Goal: Task Accomplishment & Management: Use online tool/utility

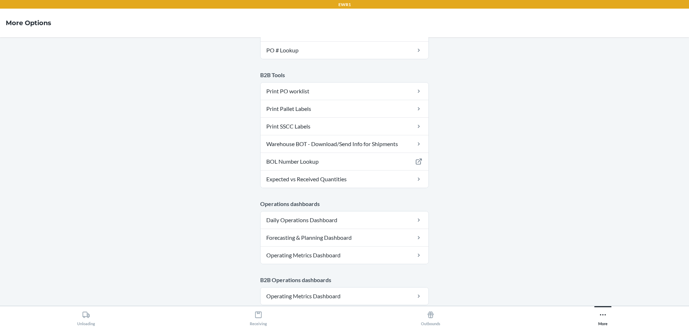
scroll to position [179, 0]
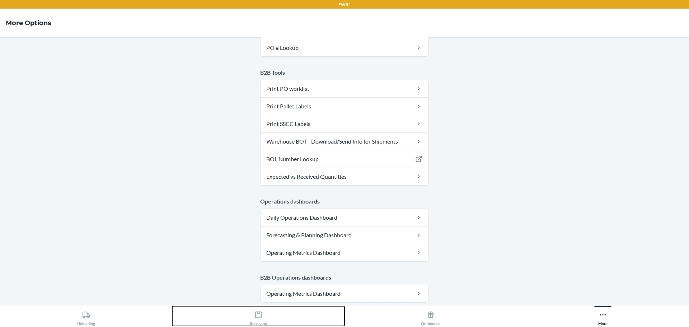
click at [259, 316] on icon at bounding box center [258, 315] width 8 height 8
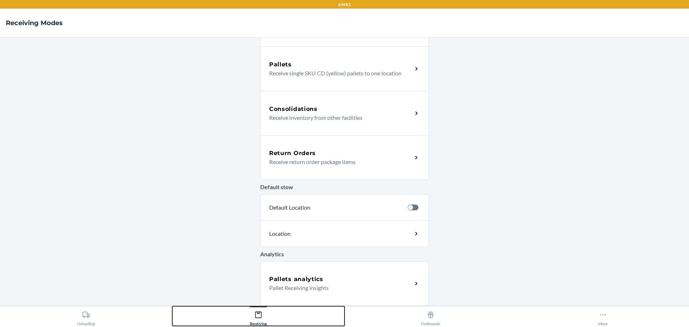
scroll to position [129, 0]
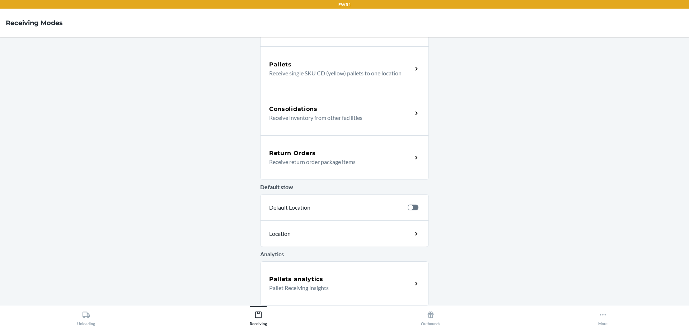
click at [303, 159] on p "Receive return order package items" at bounding box center [337, 161] width 137 height 9
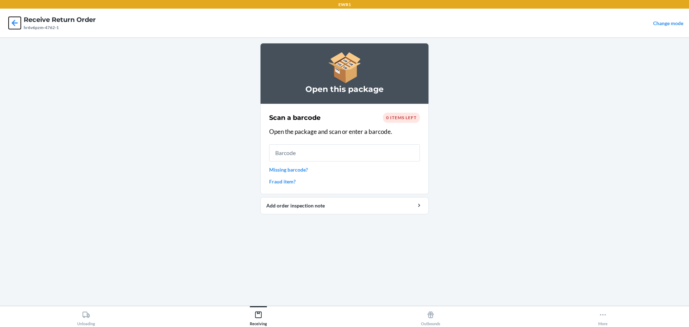
drag, startPoint x: 13, startPoint y: 22, endPoint x: 19, endPoint y: 22, distance: 5.7
click at [14, 22] on icon at bounding box center [15, 23] width 6 height 6
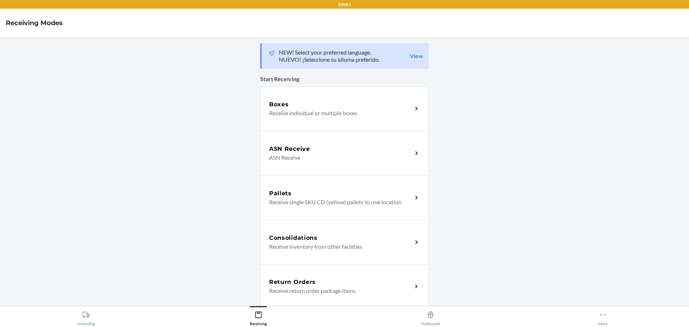
click at [303, 278] on h5 "Return Orders" at bounding box center [292, 282] width 47 height 9
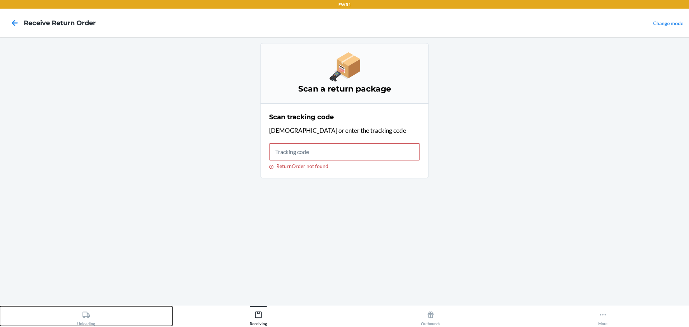
click at [94, 317] on div "Unloading" at bounding box center [86, 317] width 18 height 18
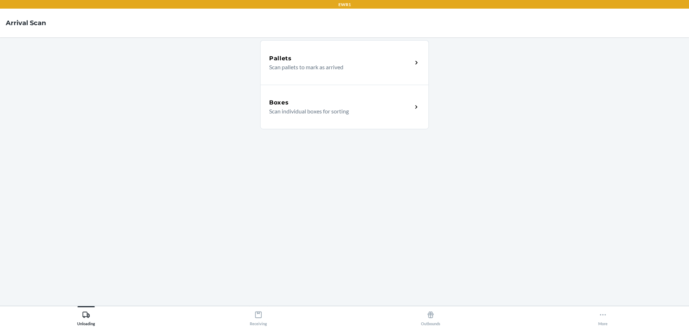
click at [369, 105] on div "Boxes" at bounding box center [340, 102] width 143 height 9
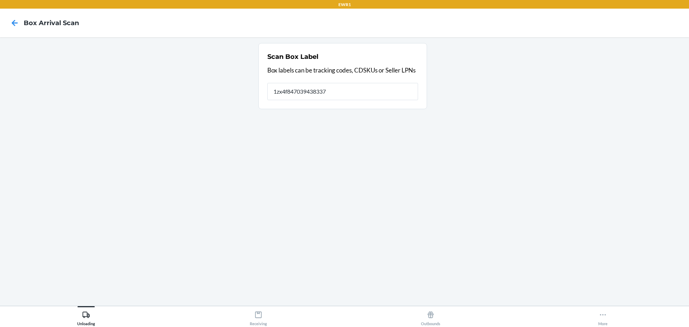
type input "1zx4f8470394383378"
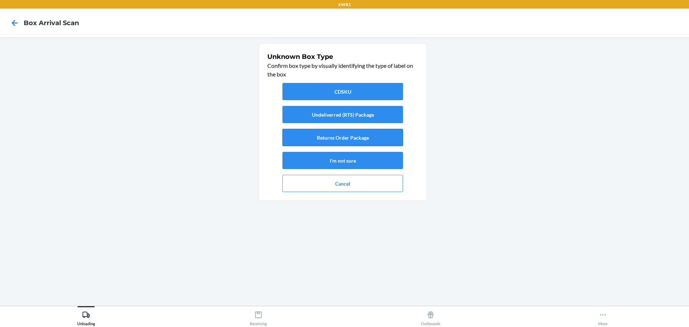
click at [355, 142] on button "Returns Order Package" at bounding box center [342, 137] width 121 height 17
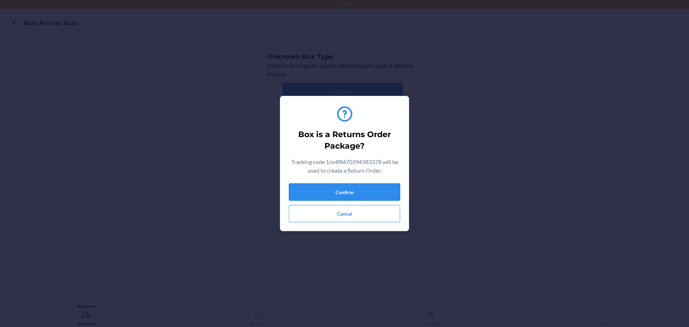
click at [355, 192] on button "Confirm" at bounding box center [344, 191] width 111 height 17
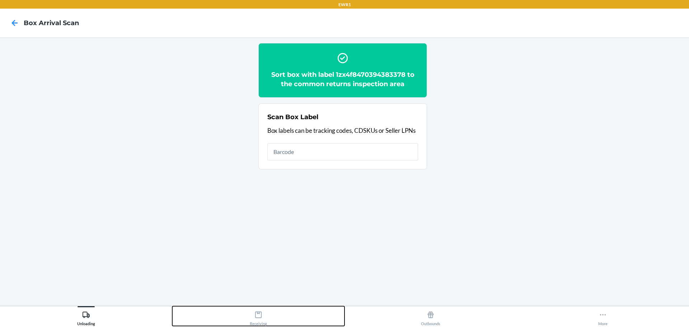
click at [260, 315] on icon at bounding box center [258, 315] width 8 height 8
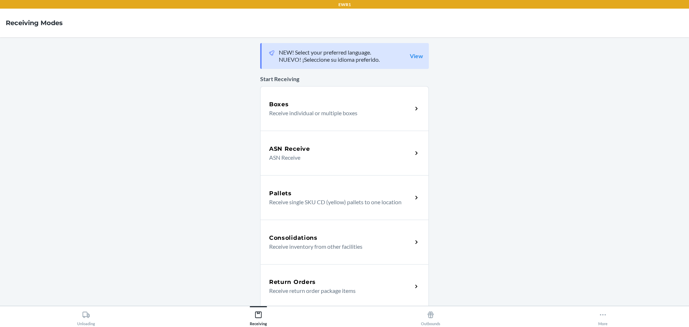
click at [316, 288] on p "Receive return order package items" at bounding box center [337, 290] width 137 height 9
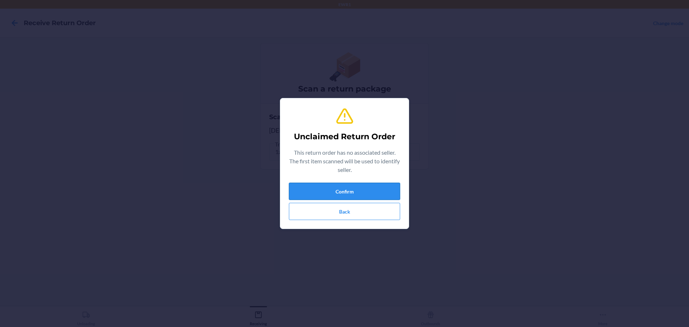
click at [364, 192] on button "Confirm" at bounding box center [344, 191] width 111 height 17
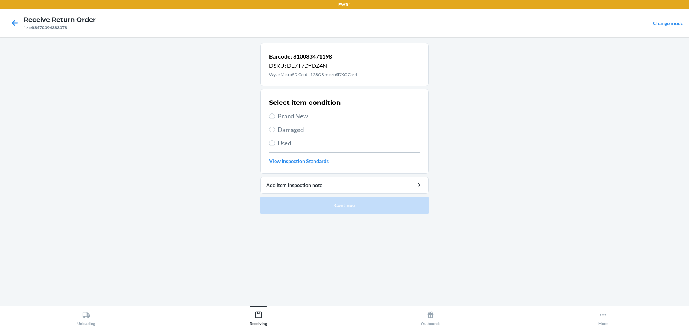
click at [287, 129] on span "Damaged" at bounding box center [349, 129] width 142 height 9
click at [275, 129] on input "Damaged" at bounding box center [272, 130] width 6 height 6
radio input "true"
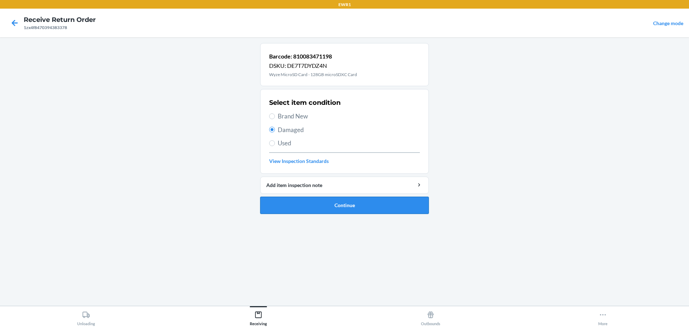
click at [365, 209] on button "Continue" at bounding box center [344, 205] width 169 height 17
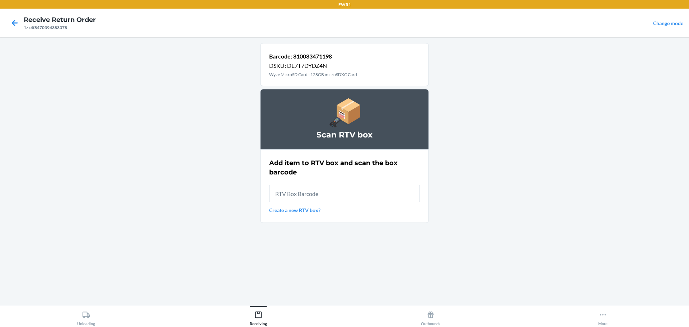
click at [289, 207] on link "Create a new RTV box?" at bounding box center [344, 210] width 151 height 8
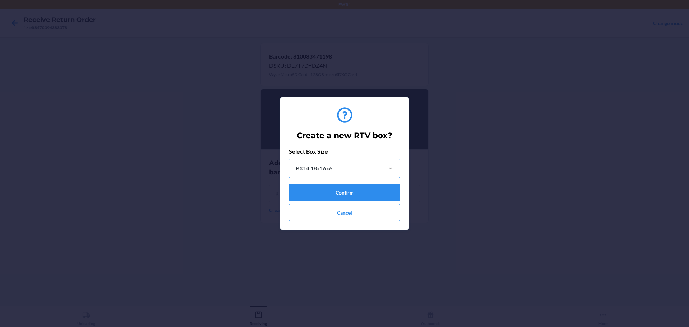
click at [471, 146] on div "Create a new RTV box? Select Box Size BX14 18x16x6 Confirm Cancel" at bounding box center [344, 163] width 689 height 327
click at [377, 213] on button "Cancel" at bounding box center [344, 212] width 111 height 17
